Goal: Task Accomplishment & Management: Complete application form

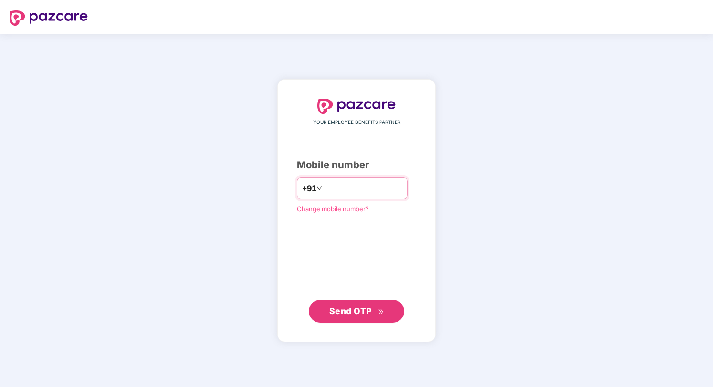
type input "**********"
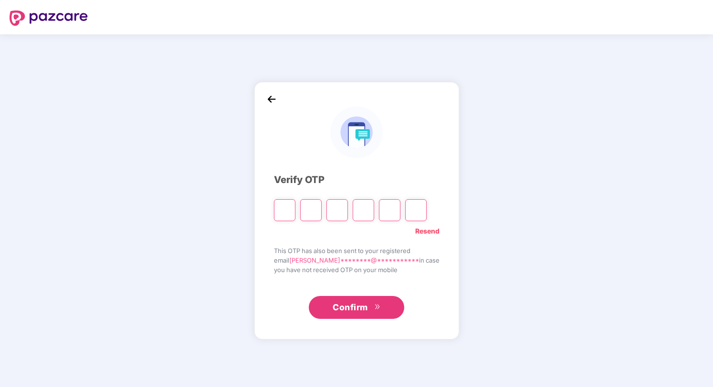
click at [290, 210] on input "Please enter verification code. Digit 1" at bounding box center [284, 210] width 21 height 22
type input "*"
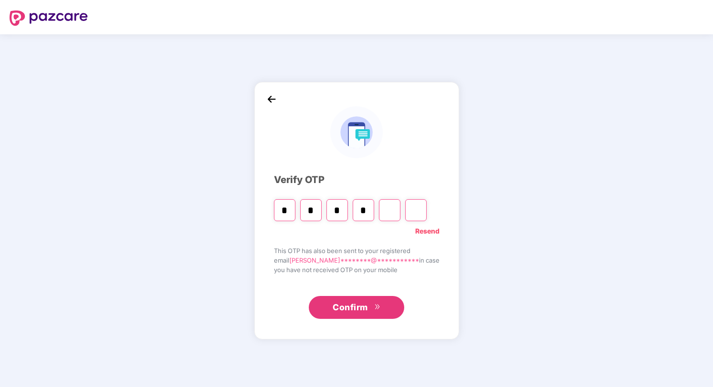
type input "*"
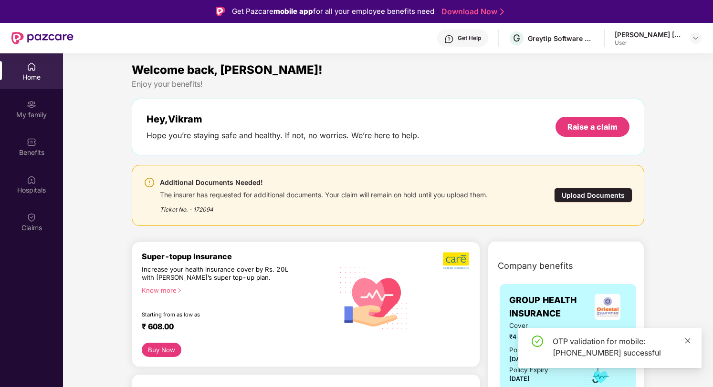
click at [690, 339] on icon "close" at bounding box center [687, 341] width 7 height 7
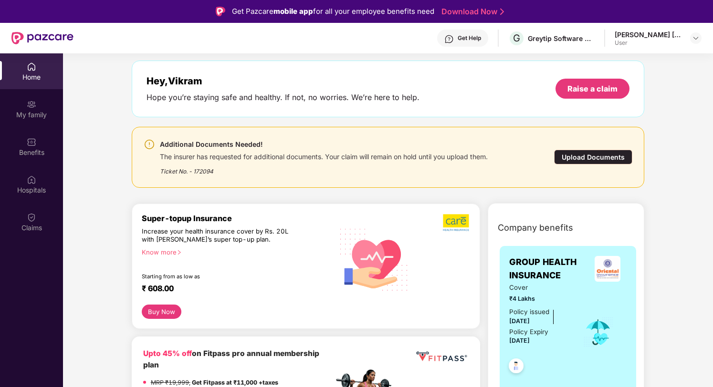
scroll to position [42, 0]
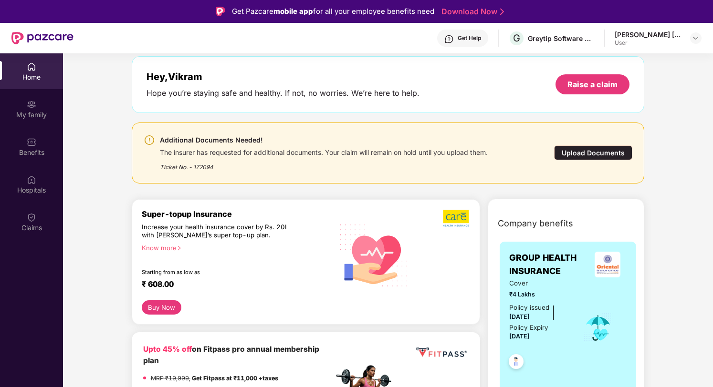
click at [488, 164] on div "Ticket No. - 172094" at bounding box center [324, 164] width 328 height 15
click at [575, 147] on div "Upload Documents" at bounding box center [593, 153] width 78 height 15
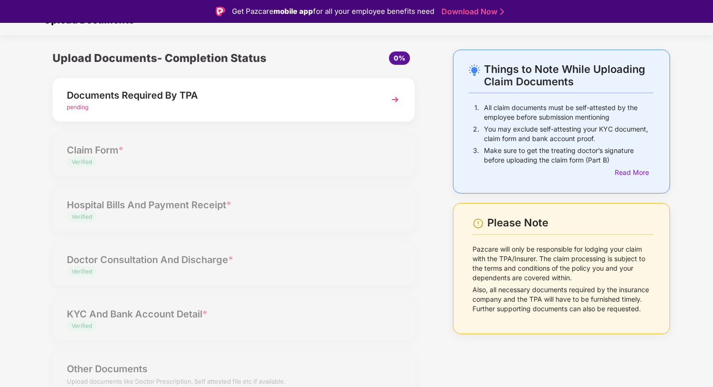
scroll to position [23, 0]
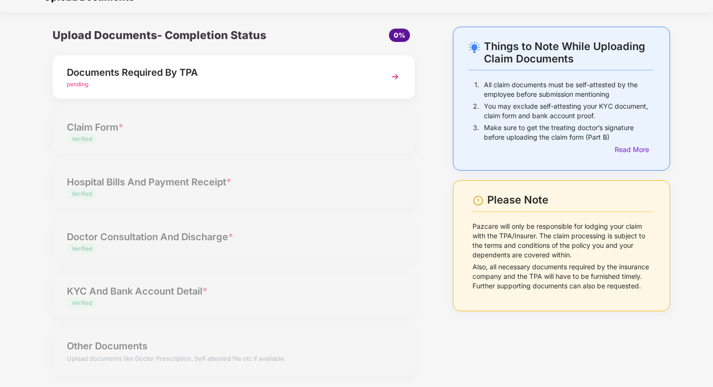
click at [394, 75] on img at bounding box center [395, 76] width 17 height 17
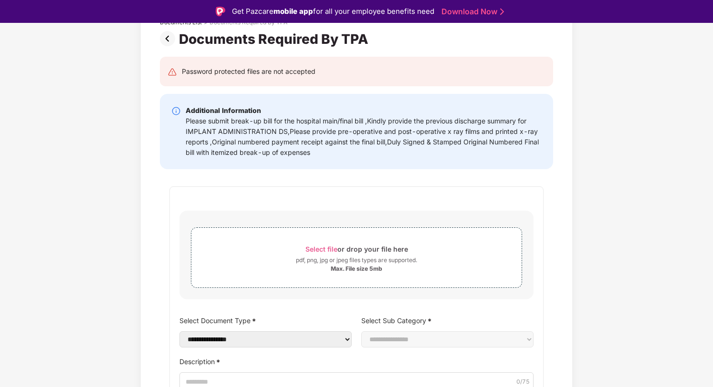
scroll to position [69, 0]
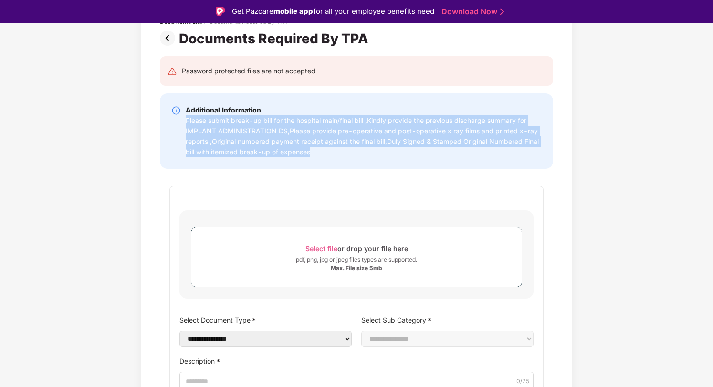
drag, startPoint x: 185, startPoint y: 120, endPoint x: 315, endPoint y: 156, distance: 134.8
click at [315, 156] on div "Please submit break-up bill for the hospital main/final bill ,Kindly provide th…" at bounding box center [364, 136] width 356 height 42
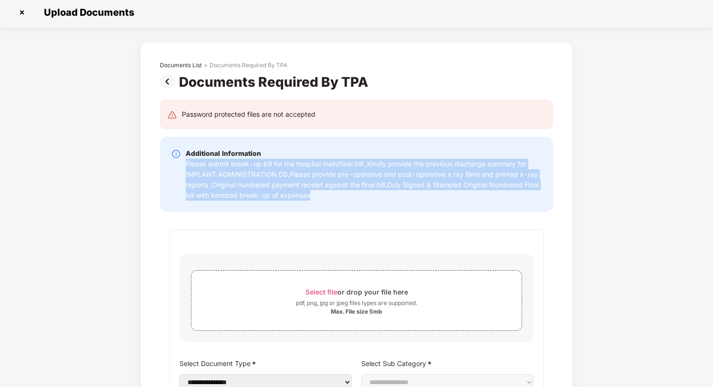
scroll to position [0, 0]
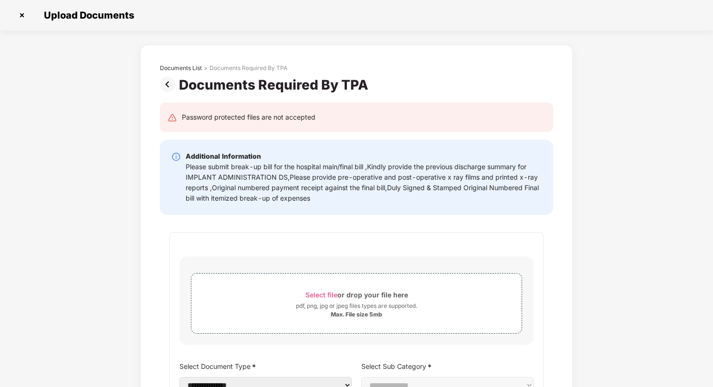
click at [269, 208] on div "Additional Information Please submit break-up bill for the hospital main/final …" at bounding box center [356, 177] width 393 height 75
